Goal: Task Accomplishment & Management: Manage account settings

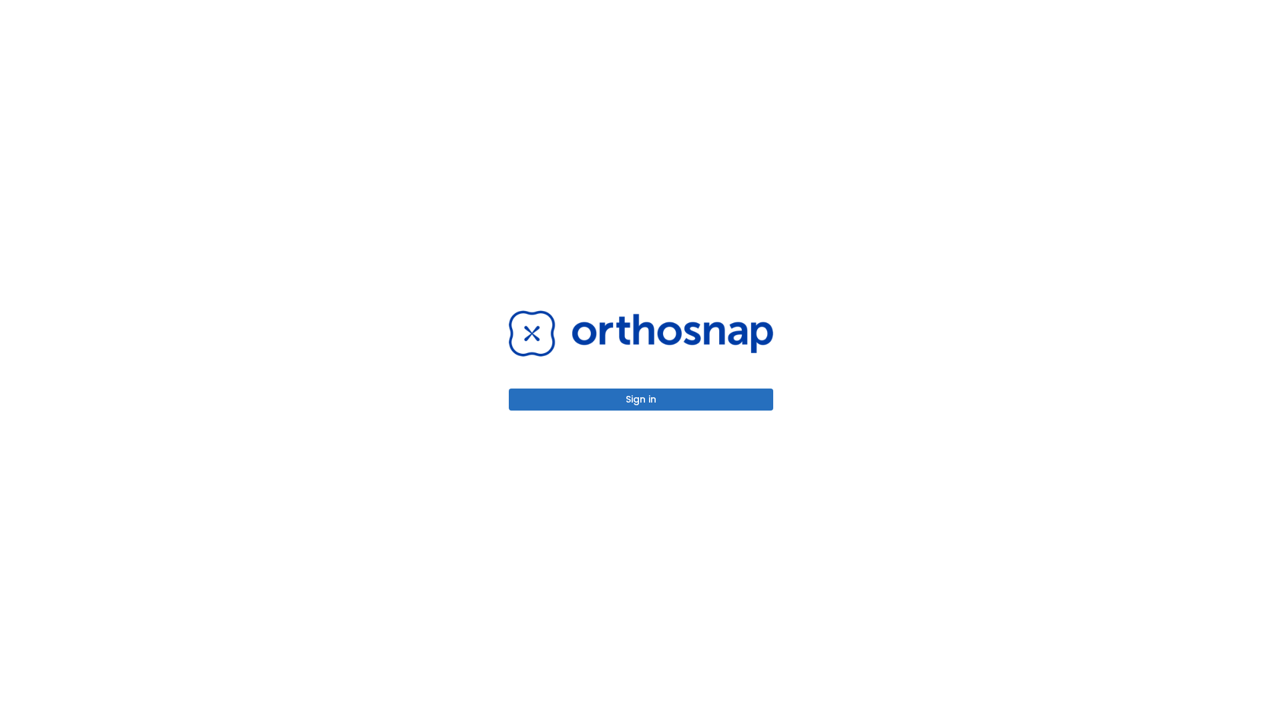
click at [641, 399] on button "Sign in" at bounding box center [641, 400] width 264 height 22
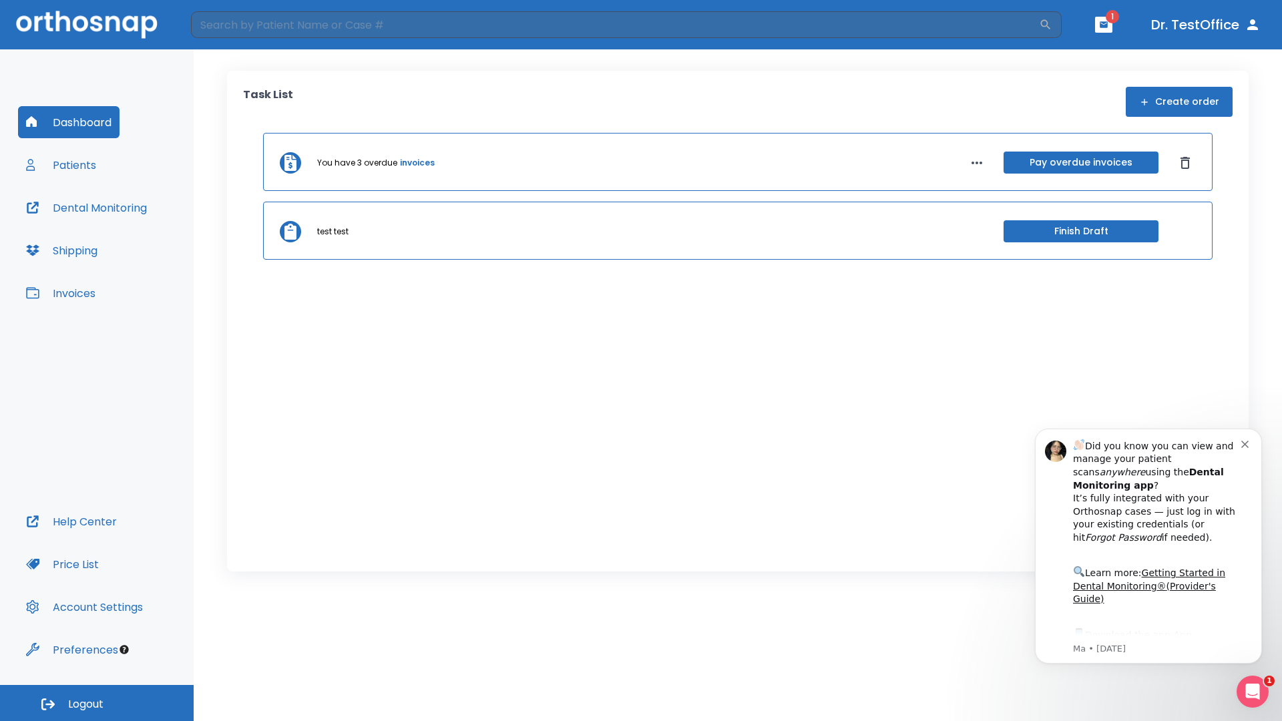
click at [97, 703] on span "Logout" at bounding box center [85, 704] width 35 height 15
